Goal: Information Seeking & Learning: Learn about a topic

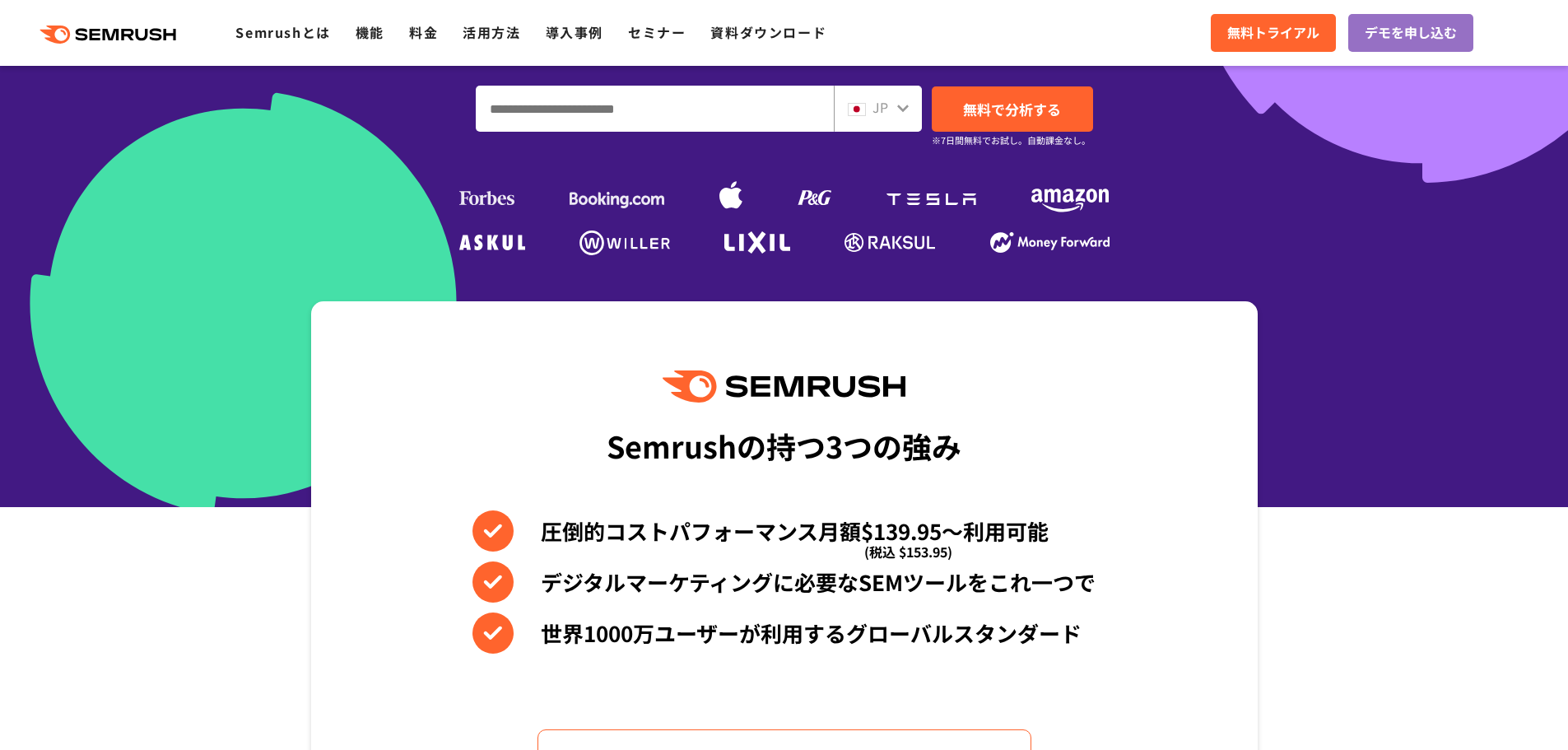
scroll to position [412, 0]
click at [781, 96] on input "ドメイン、キーワードまたはURLを入力してください" at bounding box center [654, 108] width 356 height 45
click at [673, 111] on input "ドメイン、キーワードまたはURLを入力してください" at bounding box center [654, 108] width 356 height 45
paste input "**********"
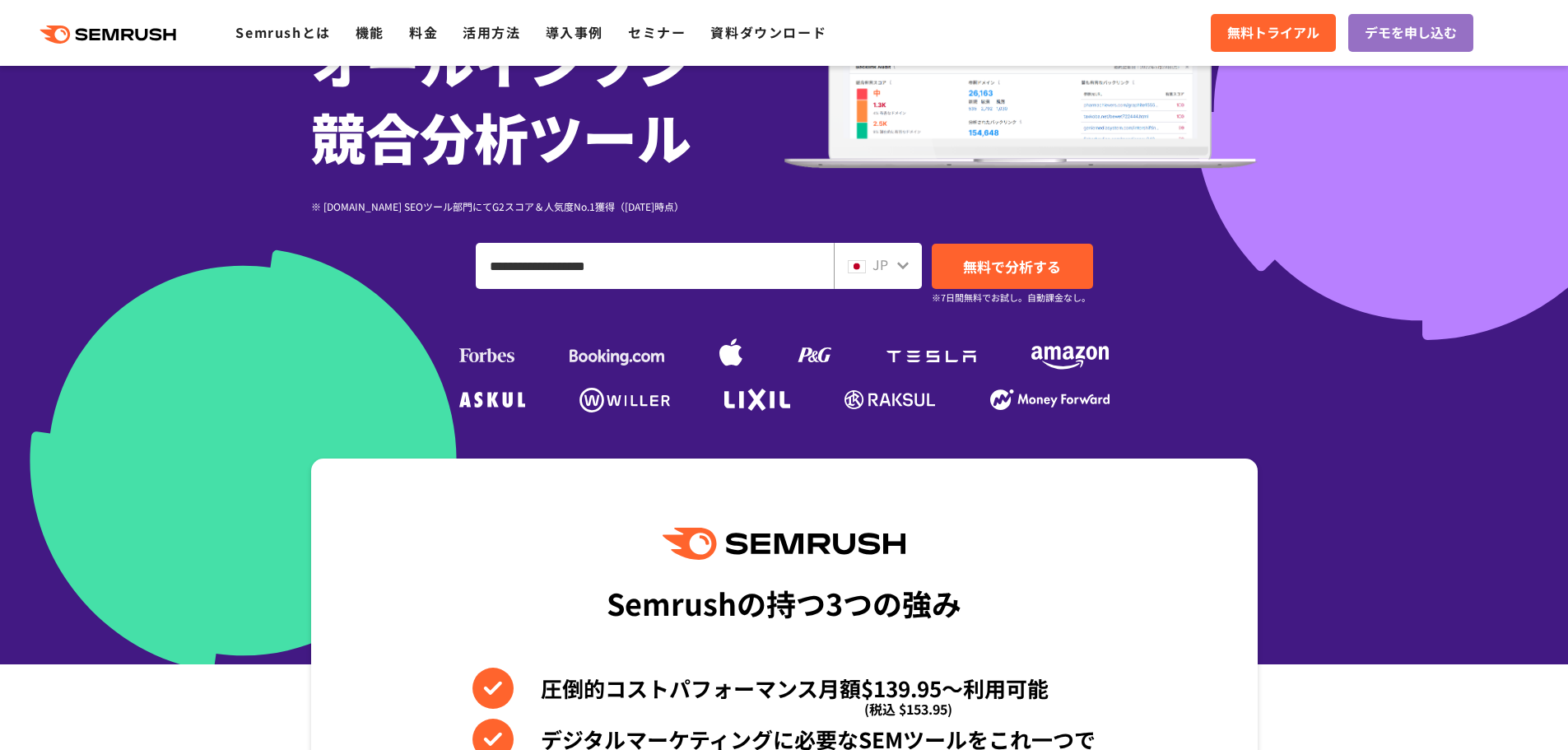
scroll to position [247, 0]
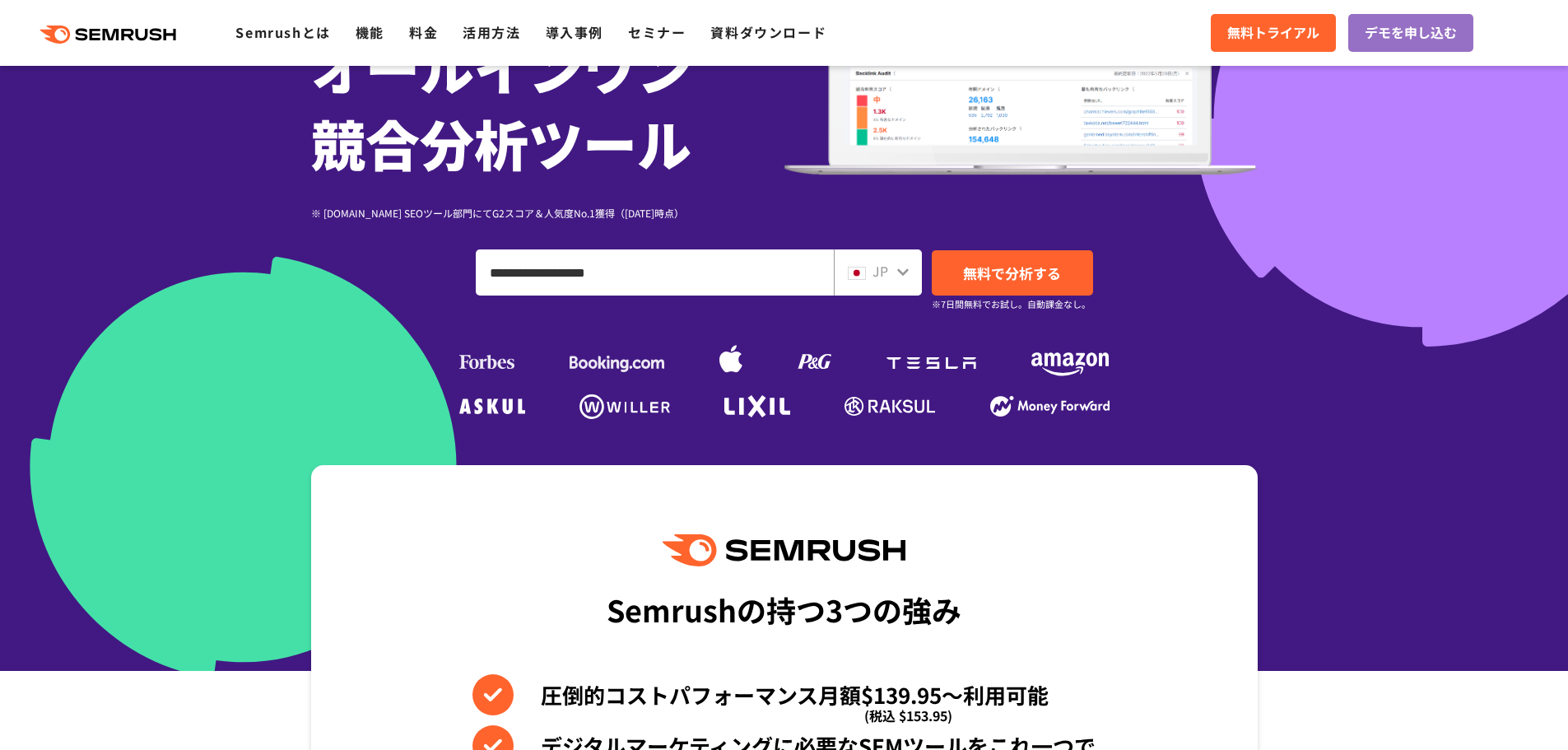
type input "**********"
click at [905, 258] on div "JP" at bounding box center [878, 273] width 88 height 46
click at [897, 262] on div at bounding box center [903, 270] width 13 height 21
drag, startPoint x: 910, startPoint y: 255, endPoint x: 906, endPoint y: 268, distance: 13.6
click at [908, 257] on div "JP" at bounding box center [878, 273] width 88 height 46
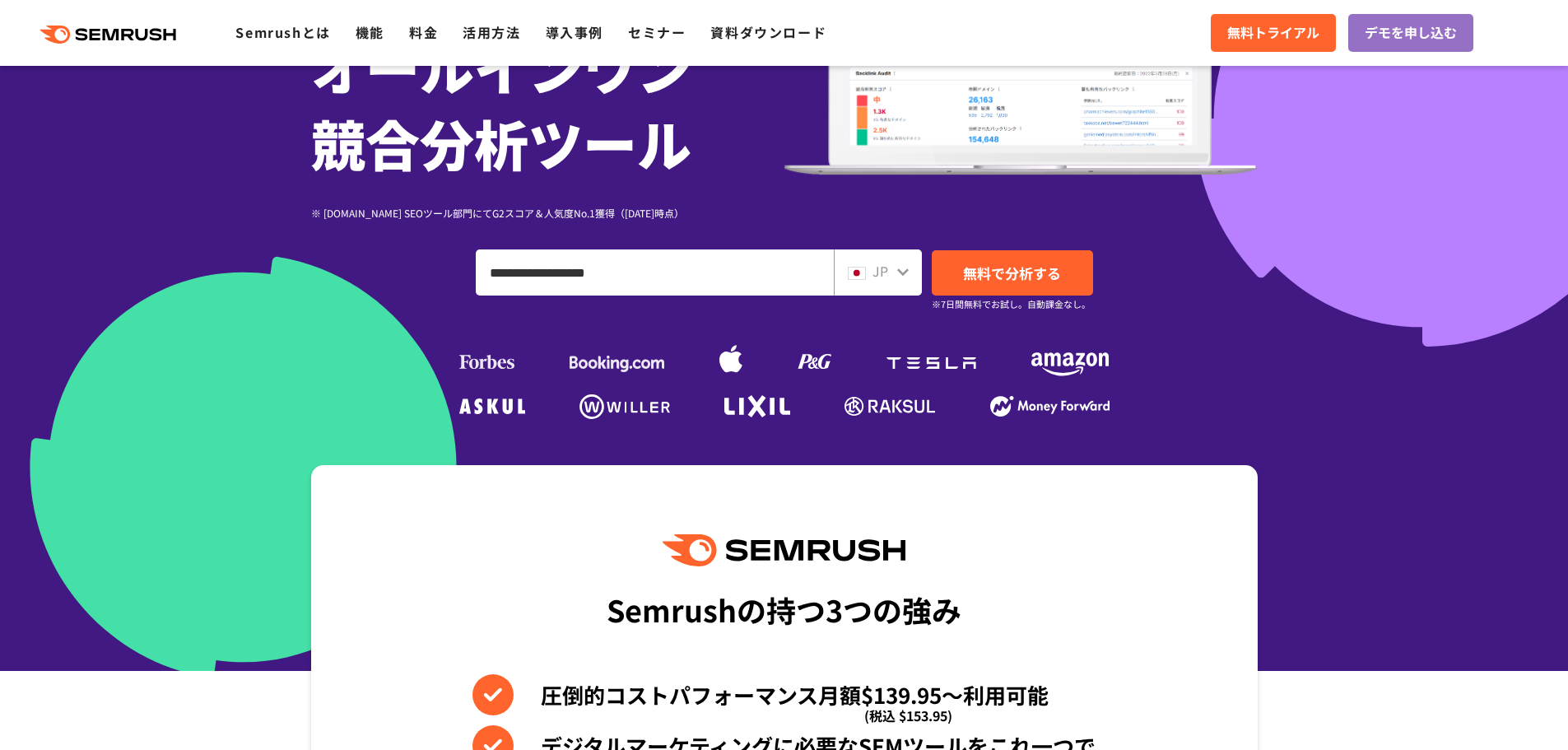
click at [906, 268] on icon at bounding box center [903, 272] width 13 height 13
click at [906, 278] on icon at bounding box center [903, 272] width 13 height 13
click at [1039, 265] on span "無料で分析する" at bounding box center [1012, 273] width 98 height 20
